Goal: Share content

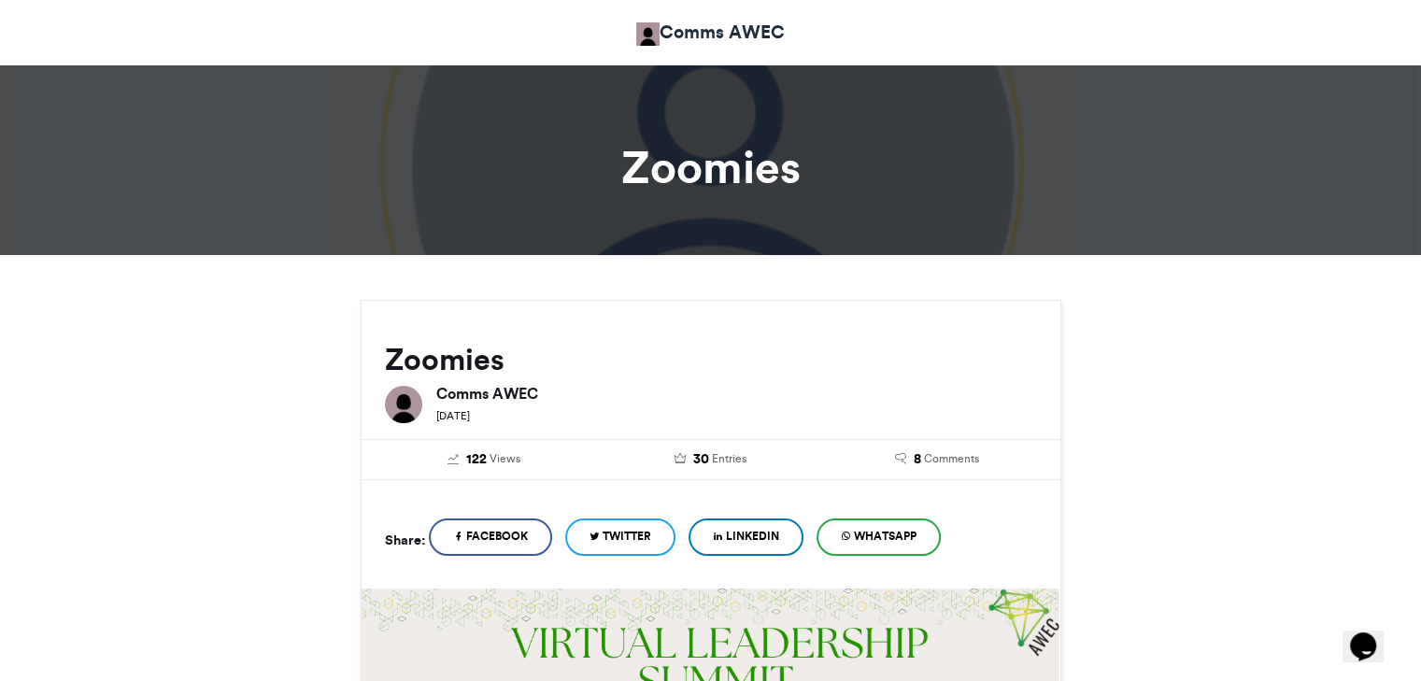
click at [851, 536] on icon at bounding box center [846, 536] width 10 height 13
